Goal: Navigation & Orientation: Find specific page/section

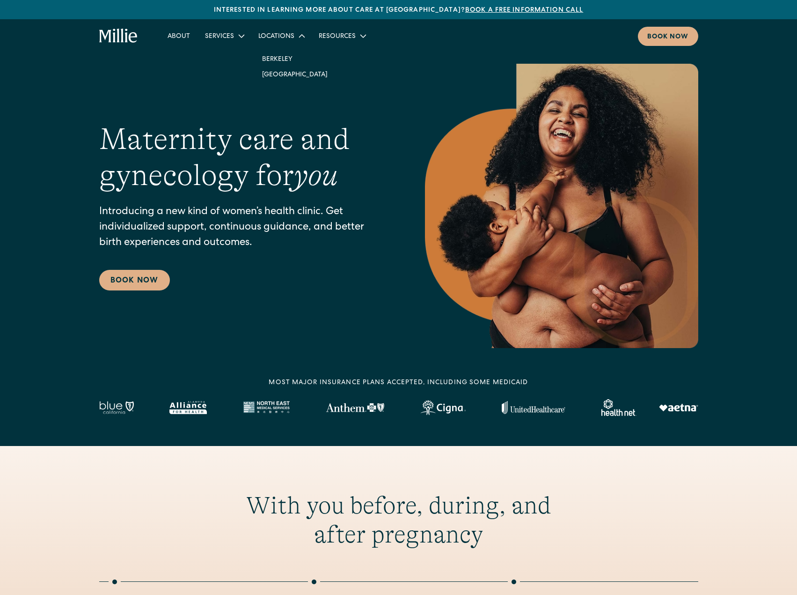
click at [277, 41] on div "Locations" at bounding box center [276, 37] width 36 height 10
click at [272, 65] on link "Berkeley" at bounding box center [295, 58] width 81 height 15
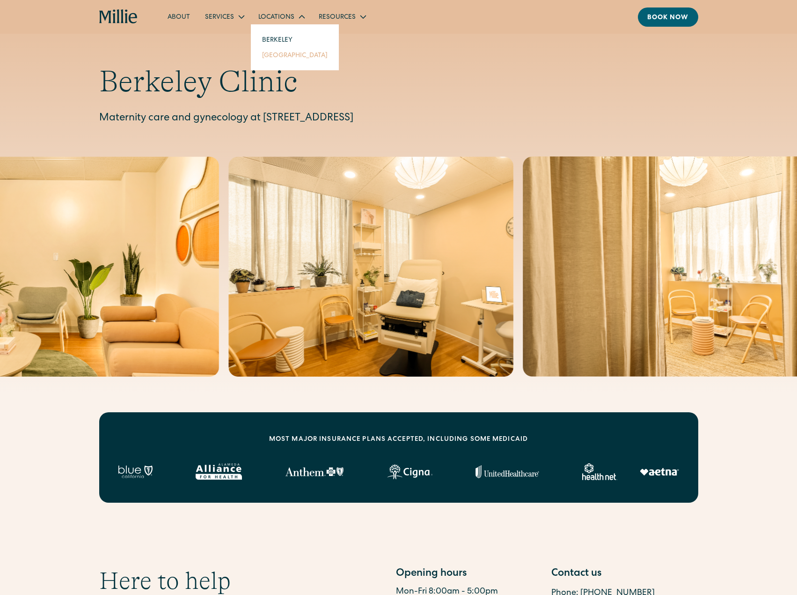
click at [276, 51] on link "[GEOGRAPHIC_DATA]" at bounding box center [295, 54] width 81 height 15
